Goal: Transaction & Acquisition: Purchase product/service

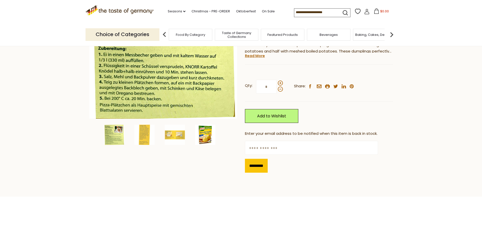
scroll to position [101, 0]
click at [212, 129] on img at bounding box center [205, 135] width 20 height 20
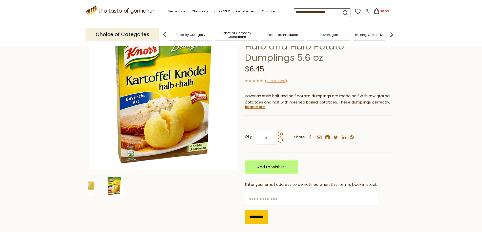
scroll to position [25, 0]
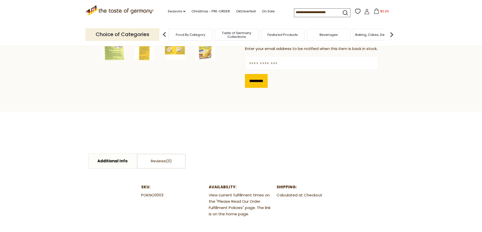
scroll to position [126, 0]
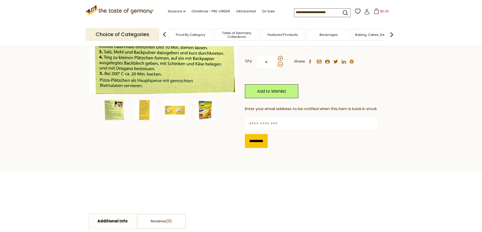
click at [200, 111] on img at bounding box center [205, 110] width 20 height 20
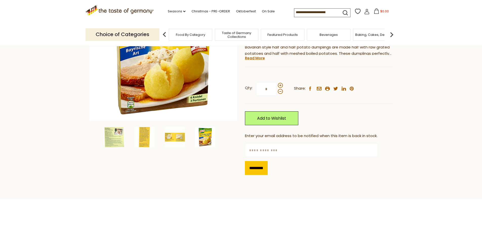
scroll to position [101, 0]
